Goal: Task Accomplishment & Management: Use online tool/utility

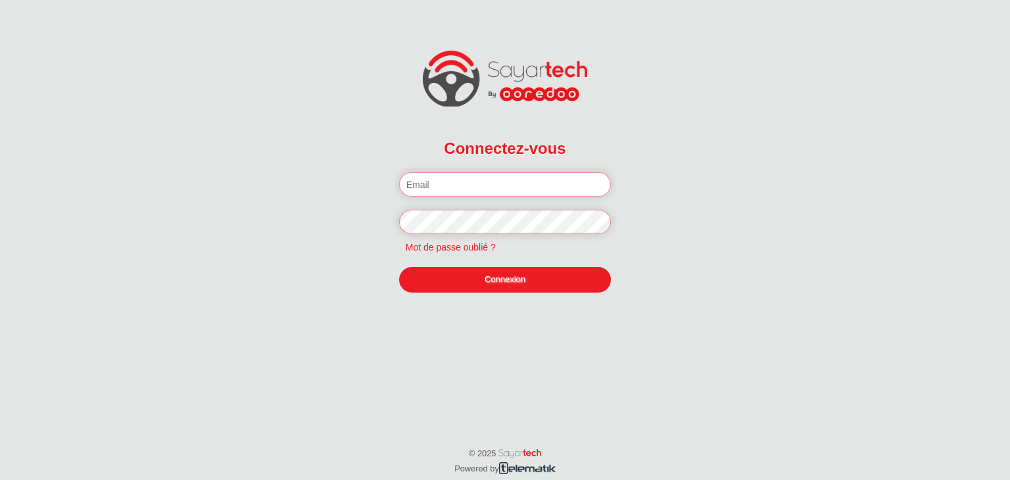
type input "[EMAIL_ADDRESS][DOMAIN_NAME]"
click at [495, 279] on link "Connexion" at bounding box center [505, 279] width 212 height 25
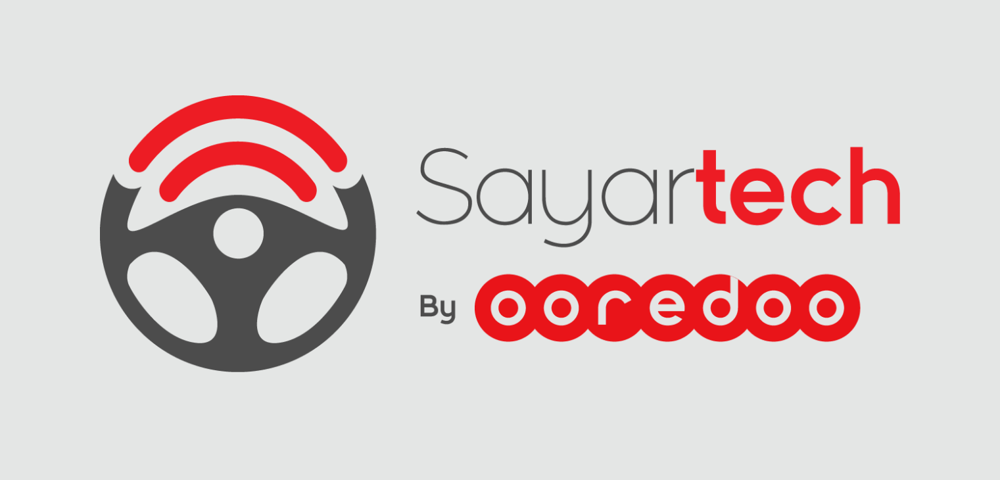
scroll to position [54, 0]
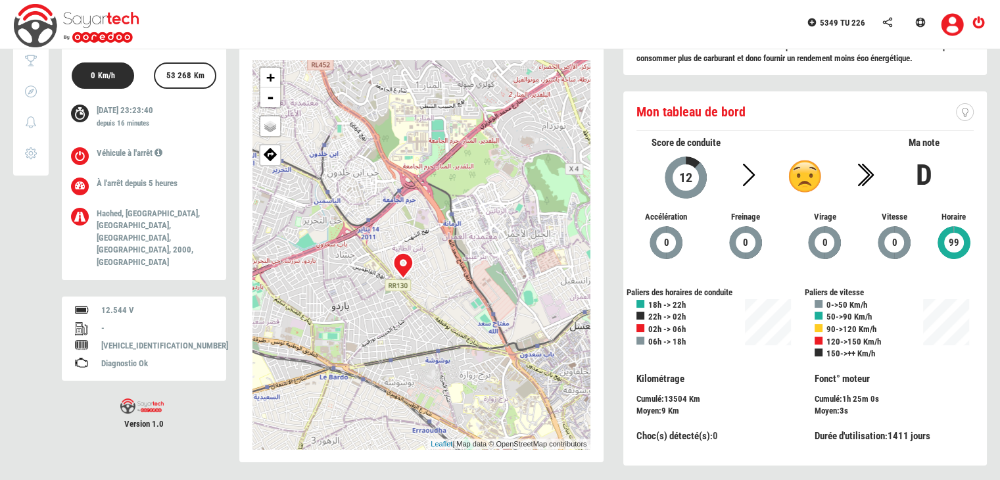
drag, startPoint x: 442, startPoint y: 292, endPoint x: 452, endPoint y: 237, distance: 56.8
click at [452, 237] on div "+ - OSM Map Google Map Google Satellite Leaflet | Map data © OpenStreetMap cont…" at bounding box center [421, 254] width 338 height 389
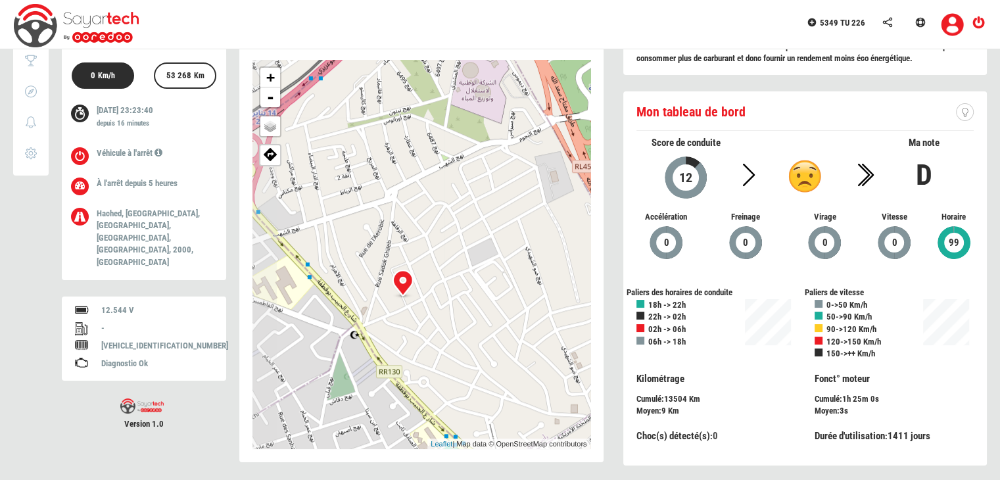
drag, startPoint x: 407, startPoint y: 243, endPoint x: 555, endPoint y: 156, distance: 172.0
click at [555, 156] on div "+ - OSM Map Google Map Google Satellite Leaflet | Map data © OpenStreetMap cont…" at bounding box center [421, 254] width 338 height 389
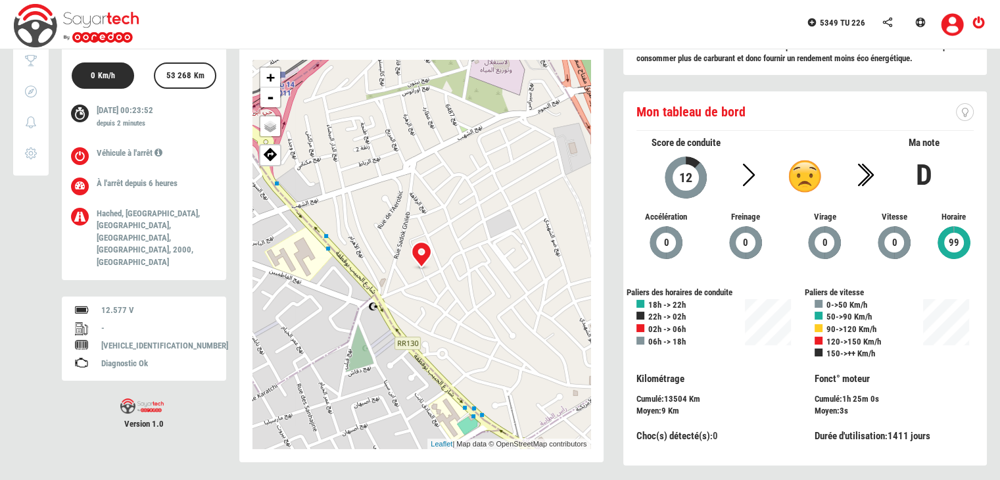
click at [393, 32] on div "5349 TU 226" at bounding box center [500, 24] width 1000 height 49
click at [490, 9] on div "5349 TU 226" at bounding box center [500, 24] width 1000 height 49
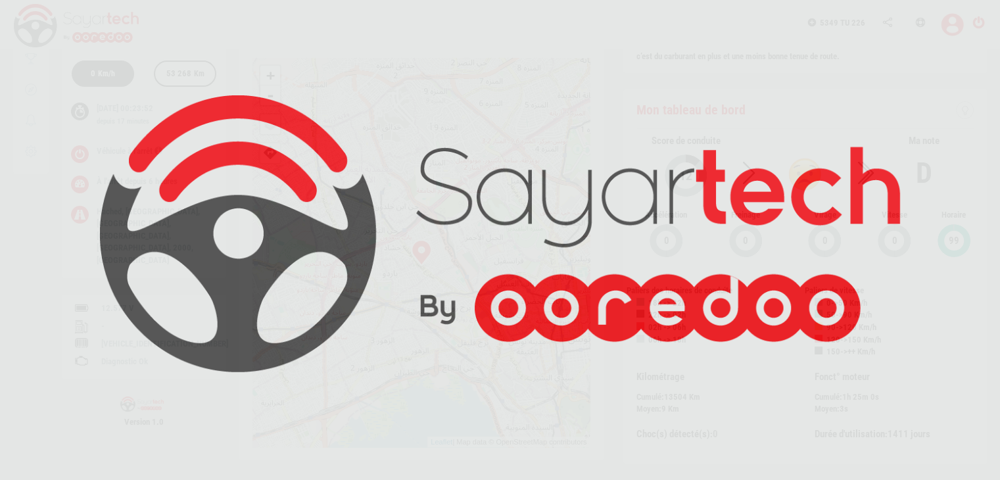
scroll to position [56, 0]
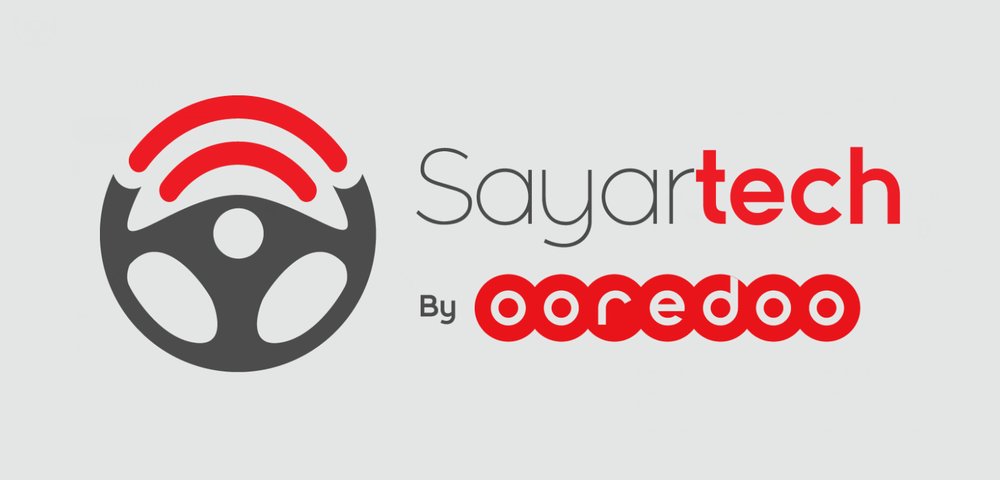
scroll to position [54, 0]
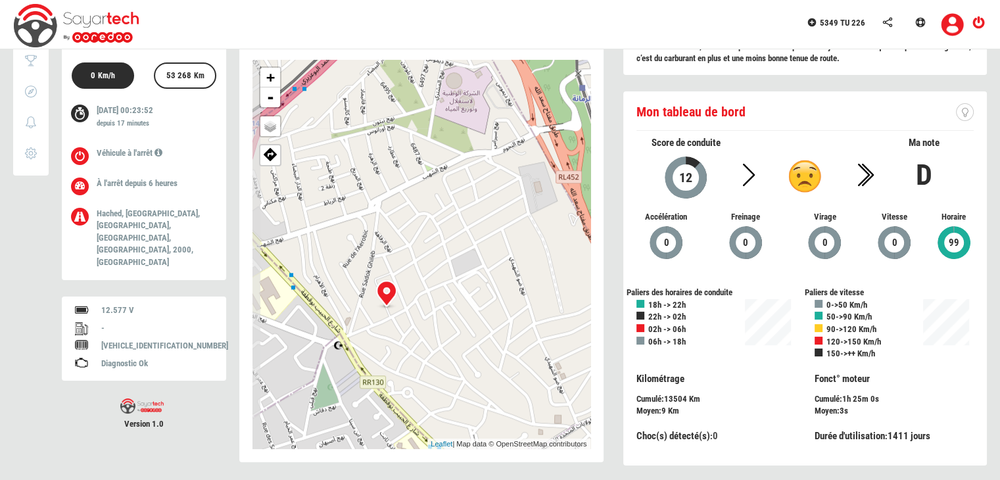
click at [455, 241] on div "+ - OSM Map Google Map Google Satellite Leaflet | Map data © OpenStreetMap cont…" at bounding box center [421, 254] width 338 height 389
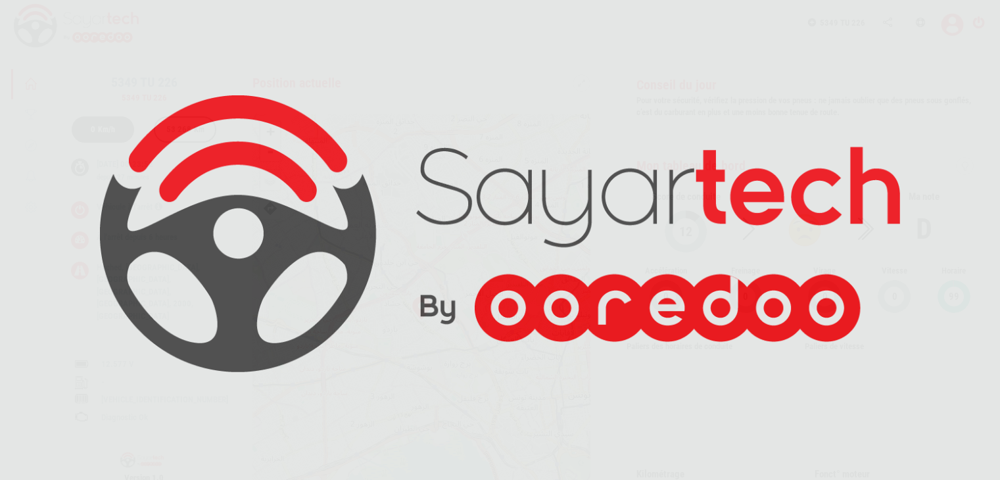
scroll to position [54, 0]
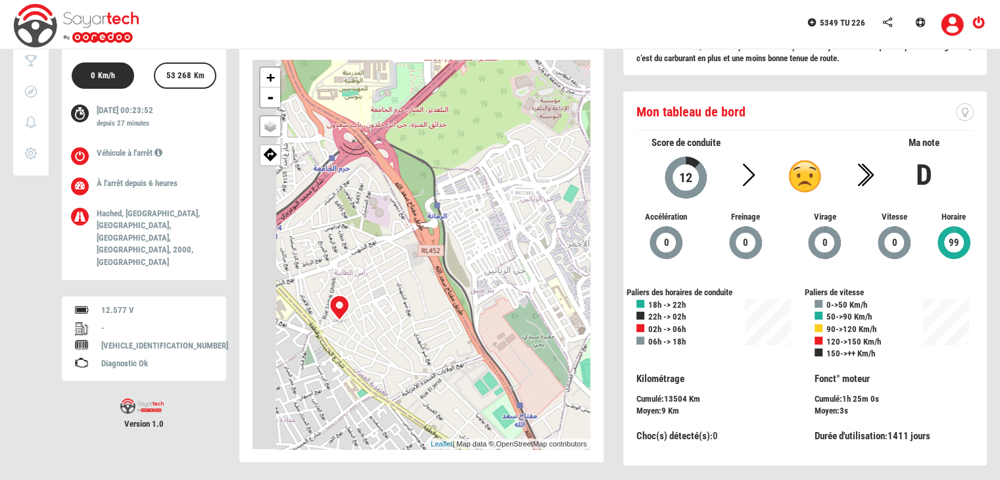
drag, startPoint x: 395, startPoint y: 248, endPoint x: 523, endPoint y: 158, distance: 156.6
click at [510, 173] on div "+ - OSM Map Google Map Google Satellite Leaflet | Map data © OpenStreetMap cont…" at bounding box center [421, 254] width 338 height 389
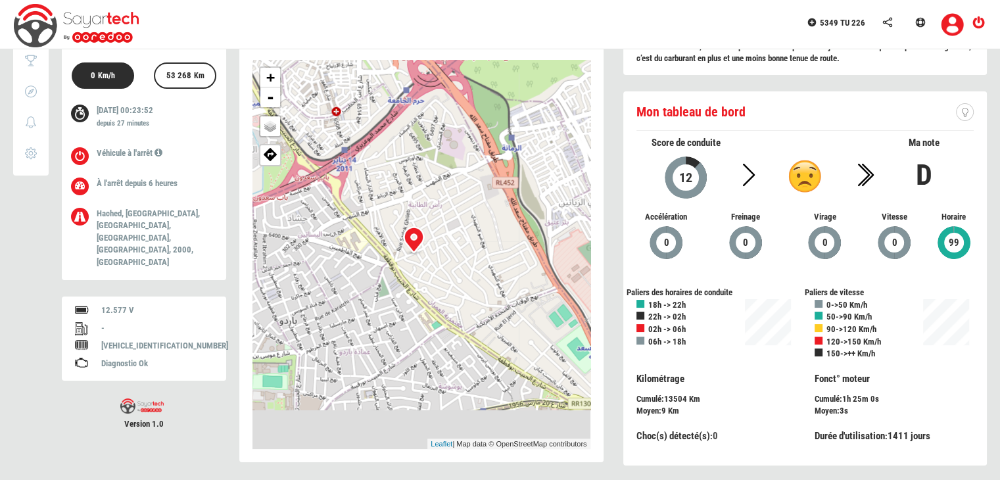
drag, startPoint x: 410, startPoint y: 262, endPoint x: 473, endPoint y: 212, distance: 80.0
click at [473, 212] on div "+ - OSM Map Google Map Google Satellite Leaflet | Map data © OpenStreetMap cont…" at bounding box center [421, 254] width 338 height 389
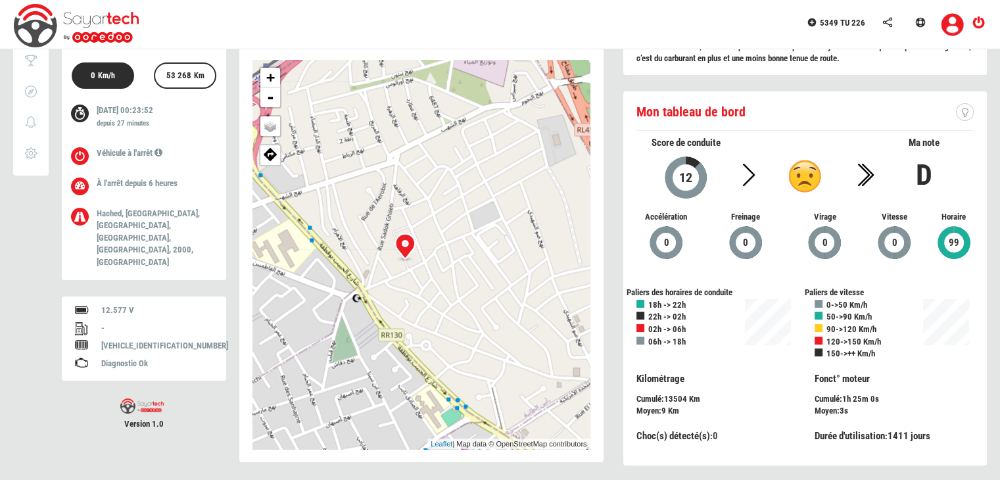
drag, startPoint x: 429, startPoint y: 223, endPoint x: 462, endPoint y: 174, distance: 59.2
click at [462, 174] on div "+ - OSM Map Google Map Google Satellite Leaflet | Map data © OpenStreetMap cont…" at bounding box center [421, 254] width 338 height 389
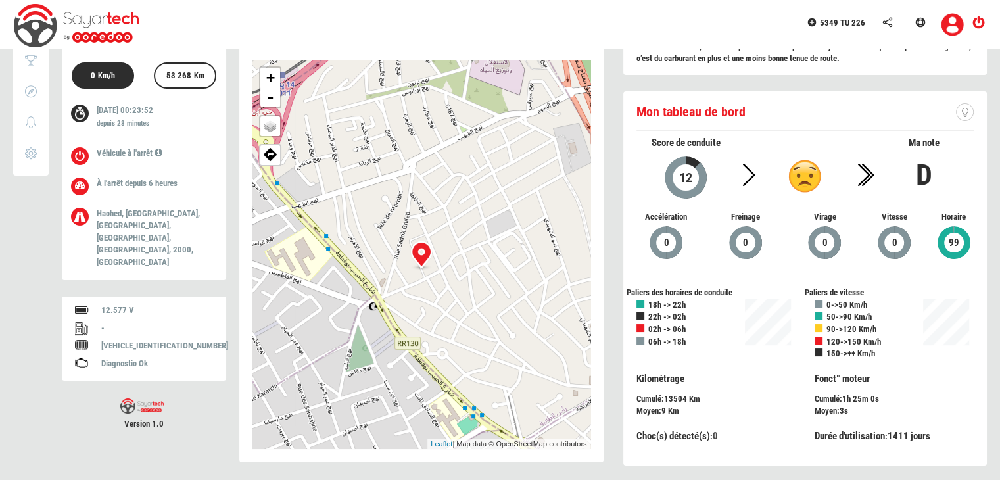
click at [508, 18] on div "5349 TU 226" at bounding box center [500, 24] width 1000 height 49
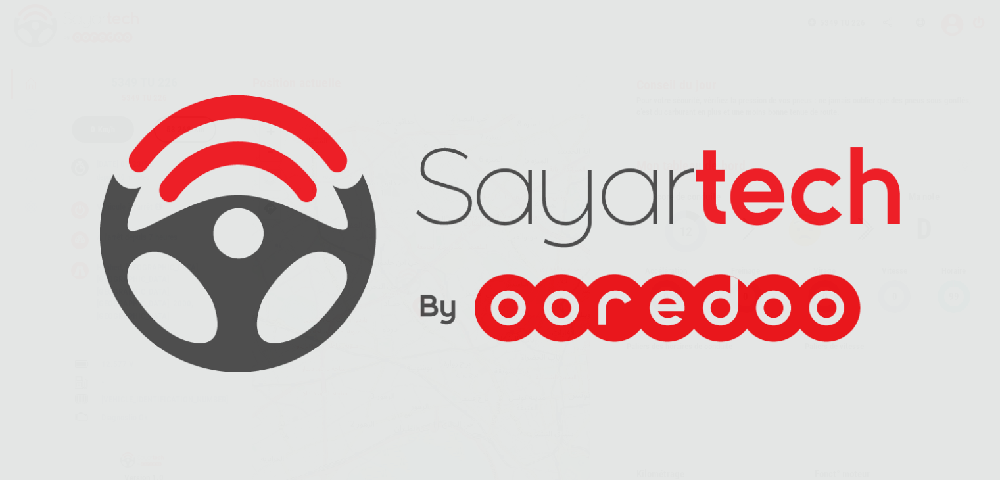
scroll to position [54, 0]
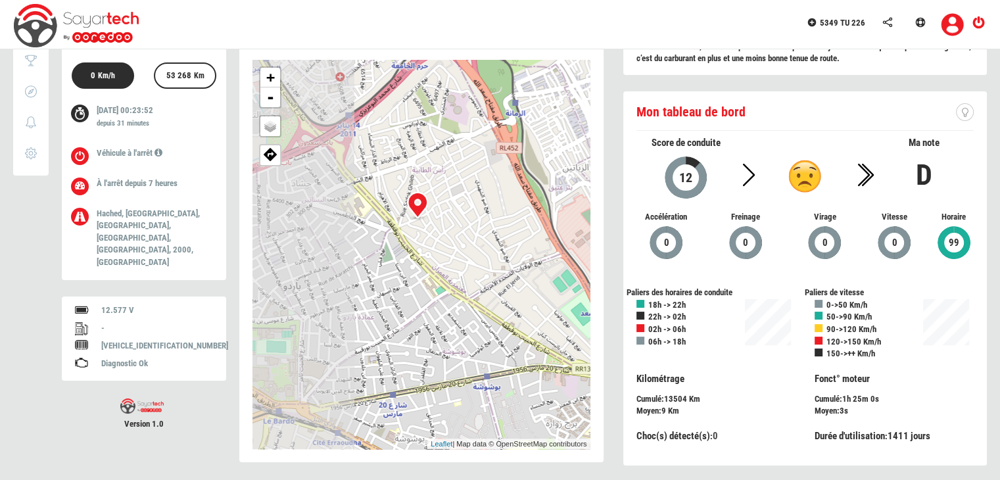
drag, startPoint x: 383, startPoint y: 209, endPoint x: 500, endPoint y: 186, distance: 119.2
click at [500, 187] on div "+ - OSM Map Google Map Google Satellite Leaflet | Map data © OpenStreetMap cont…" at bounding box center [421, 254] width 338 height 389
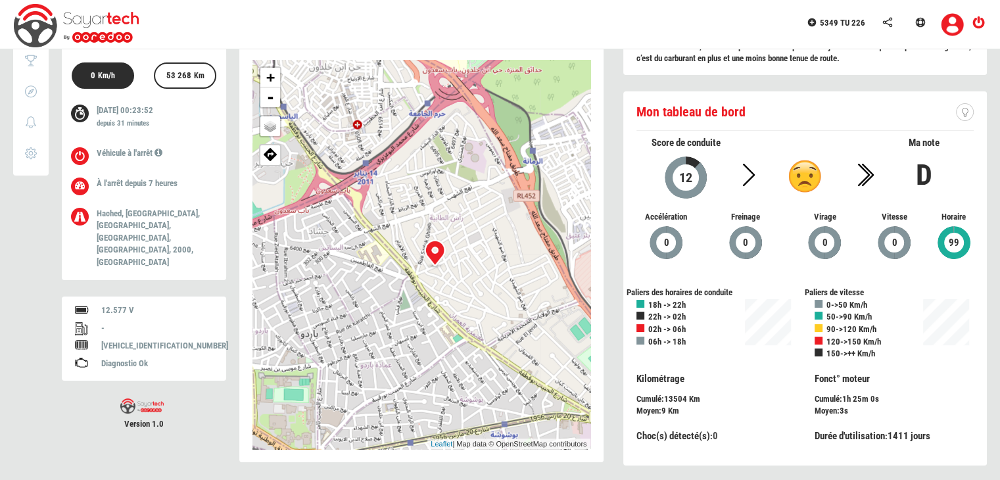
drag, startPoint x: 416, startPoint y: 135, endPoint x: 428, endPoint y: 189, distance: 55.2
click at [428, 189] on div "+ - OSM Map Google Map Google Satellite Leaflet | Map data © OpenStreetMap cont…" at bounding box center [421, 254] width 338 height 389
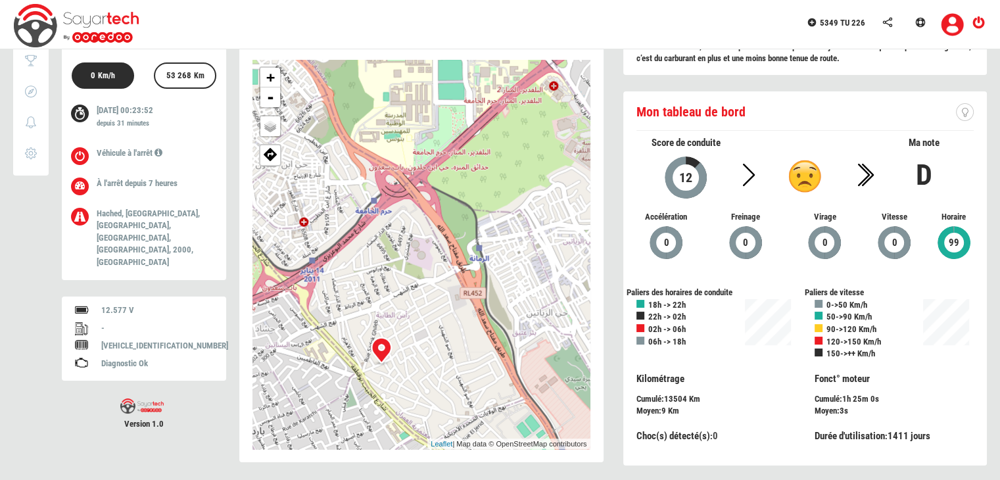
drag, startPoint x: 438, startPoint y: 195, endPoint x: 423, endPoint y: 202, distance: 17.4
click at [403, 268] on div "+ - OSM Map Google Map Google Satellite Leaflet | Map data © OpenStreetMap cont…" at bounding box center [421, 254] width 338 height 389
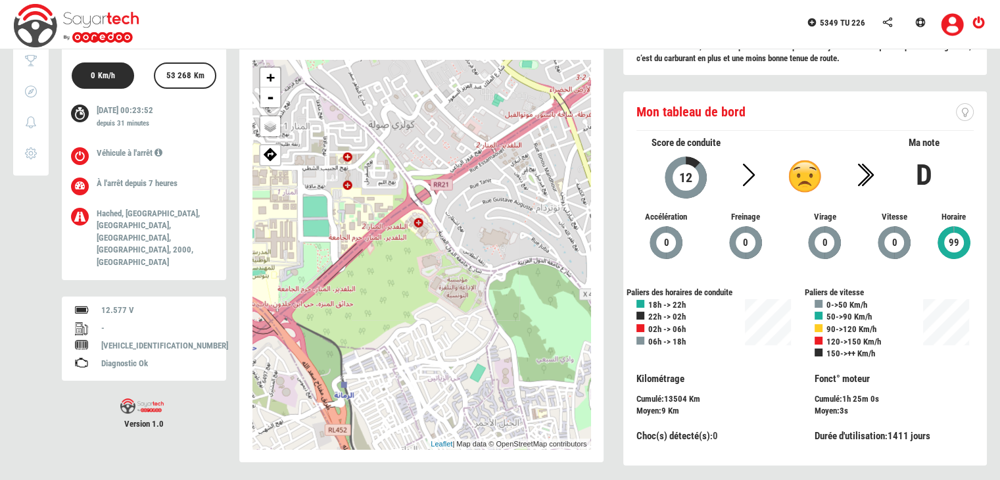
drag, startPoint x: 420, startPoint y: 187, endPoint x: 410, endPoint y: 187, distance: 9.9
click at [325, 277] on div "+ - OSM Map Google Map Google Satellite Leaflet | Map data © OpenStreetMap cont…" at bounding box center [421, 254] width 338 height 389
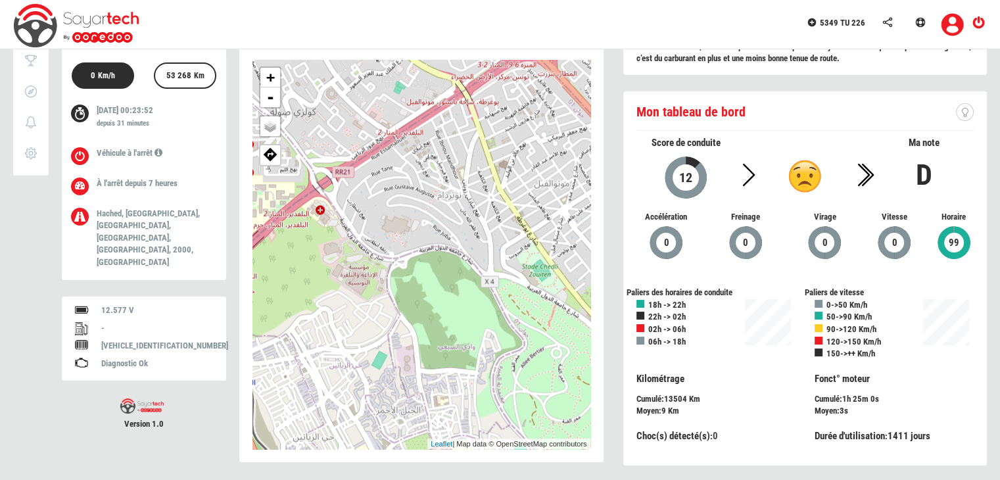
drag, startPoint x: 505, startPoint y: 170, endPoint x: 425, endPoint y: 139, distance: 85.3
click at [427, 137] on div "+ - OSM Map Google Map Google Satellite Leaflet | Map data © OpenStreetMap cont…" at bounding box center [421, 254] width 338 height 389
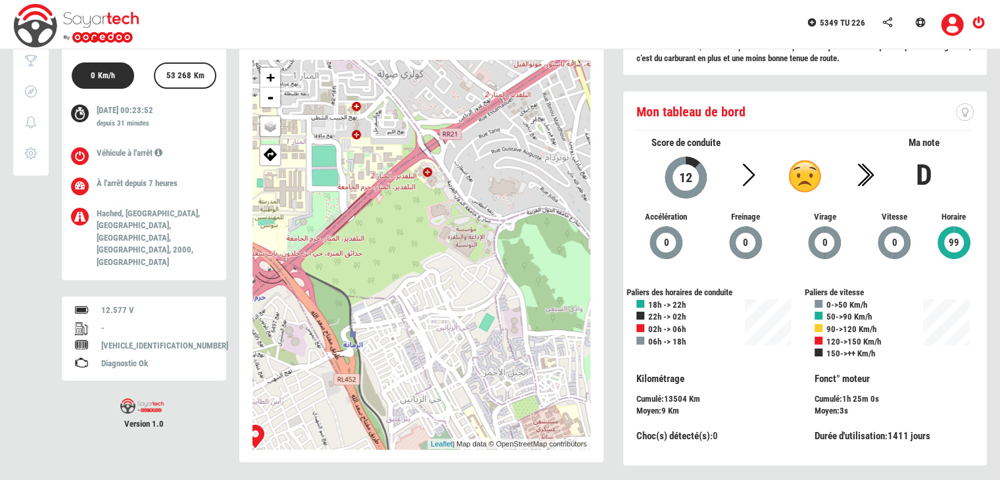
drag, startPoint x: 287, startPoint y: 260, endPoint x: 436, endPoint y: 204, distance: 159.6
click at [489, 155] on div "+ - OSM Map Google Map Google Satellite Leaflet | Map data © OpenStreetMap cont…" at bounding box center [421, 254] width 338 height 389
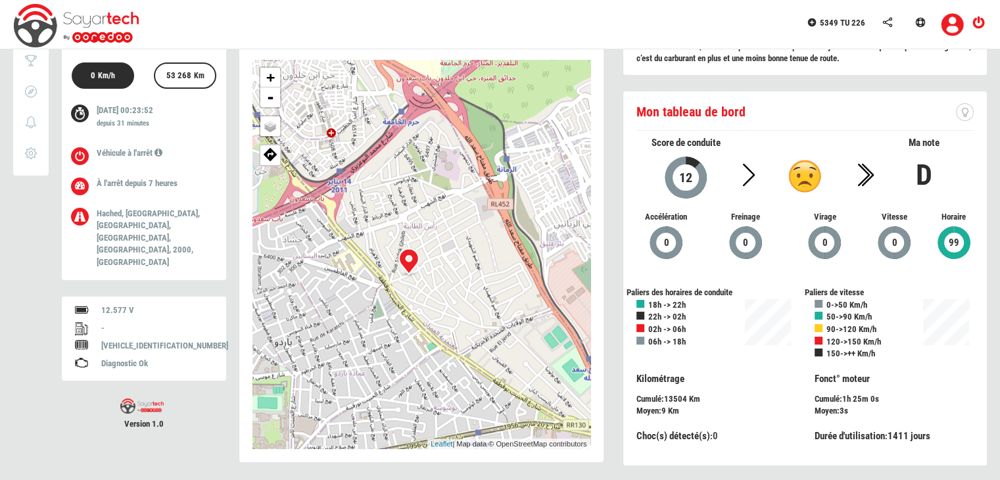
drag, startPoint x: 347, startPoint y: 329, endPoint x: 377, endPoint y: 212, distance: 120.7
click at [377, 212] on div "+ - OSM Map Google Map Google Satellite Leaflet | Map data © OpenStreetMap cont…" at bounding box center [421, 254] width 338 height 389
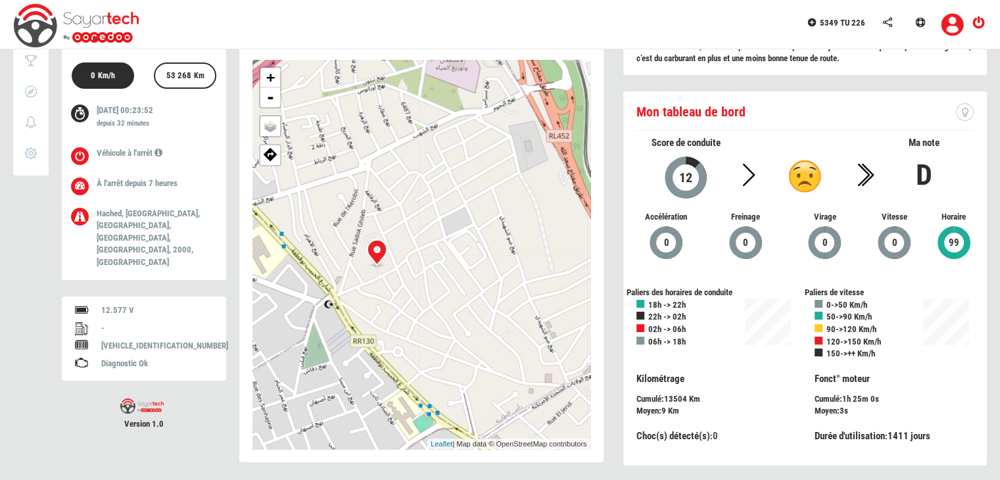
drag, startPoint x: 463, startPoint y: 264, endPoint x: 473, endPoint y: 265, distance: 10.6
click at [473, 265] on div "+ - OSM Map Google Map Google Satellite Leaflet | Map data © OpenStreetMap cont…" at bounding box center [421, 254] width 338 height 389
